Goal: Task Accomplishment & Management: Manage account settings

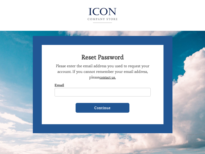
click at [102, 14] on img at bounding box center [103, 15] width 56 height 20
